Goal: Find specific page/section

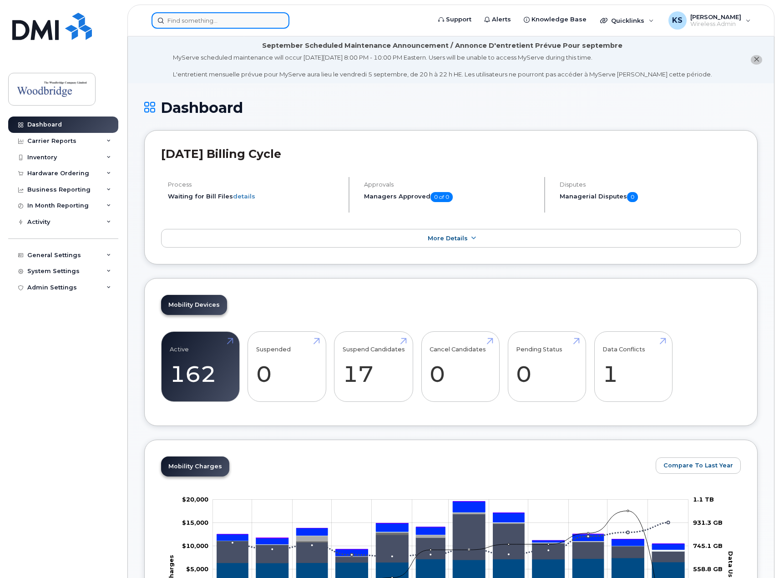
click at [205, 22] on input at bounding box center [220, 20] width 138 height 16
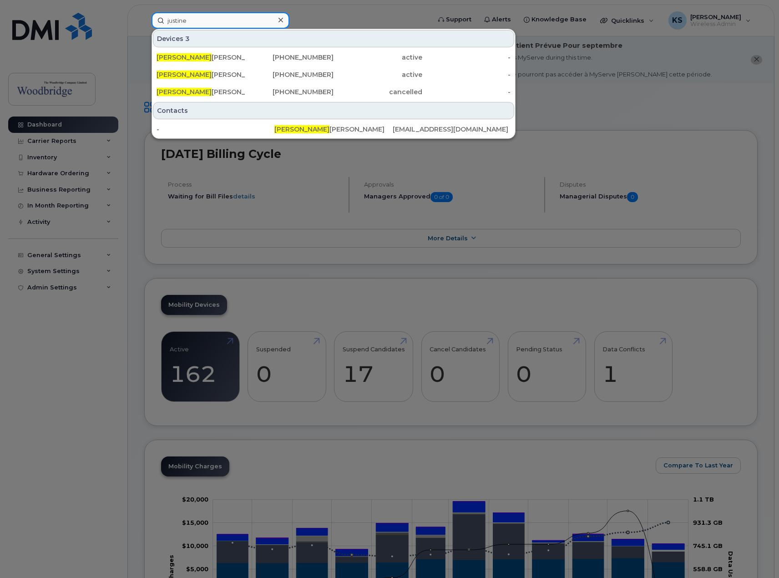
type input "justine"
click at [339, 17] on div at bounding box center [389, 289] width 779 height 578
drag, startPoint x: 216, startPoint y: 23, endPoint x: -37, endPoint y: 35, distance: 254.0
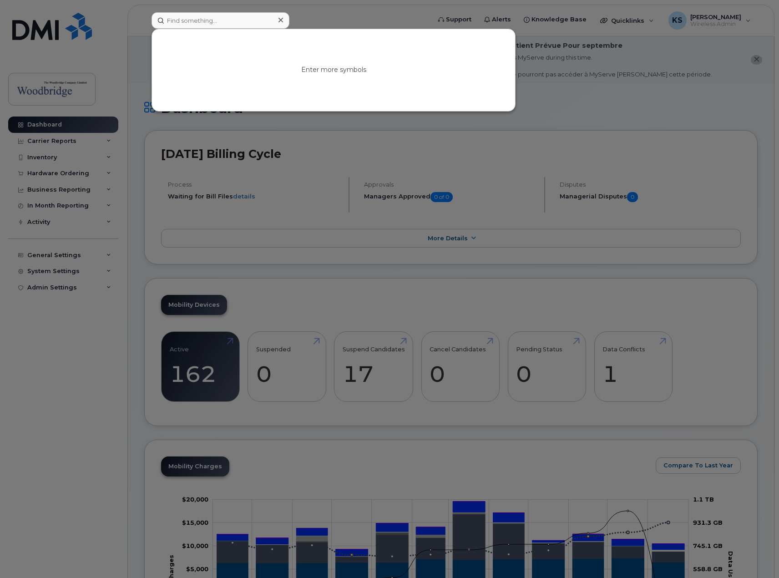
click at [388, 19] on div at bounding box center [389, 289] width 779 height 578
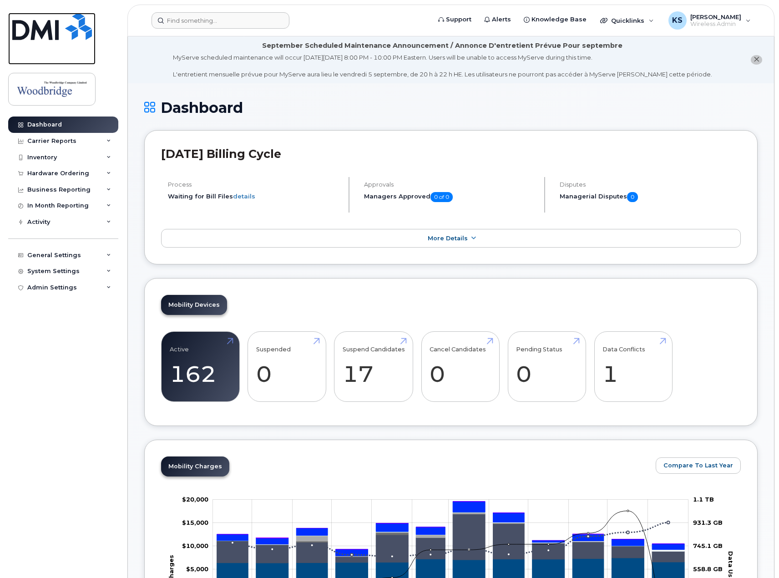
click at [68, 37] on img at bounding box center [52, 26] width 80 height 27
